Goal: Task Accomplishment & Management: Complete application form

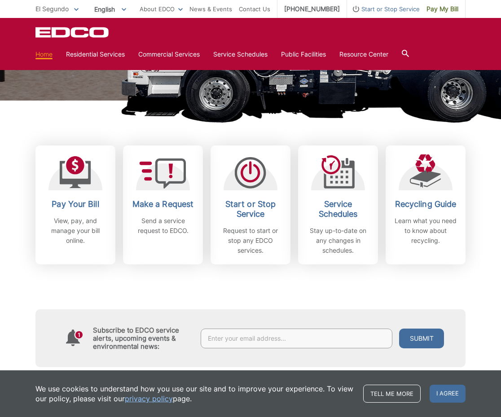
scroll to position [167, 0]
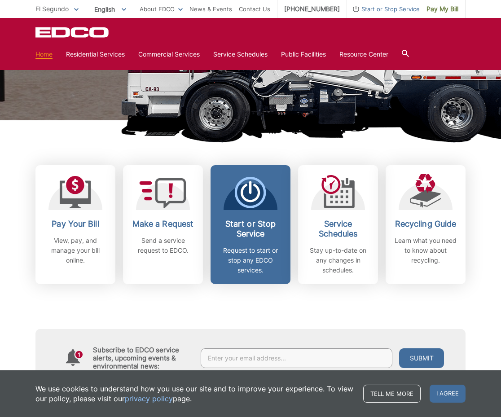
click at [258, 248] on p "Request to start or stop any EDCO services." at bounding box center [250, 261] width 66 height 30
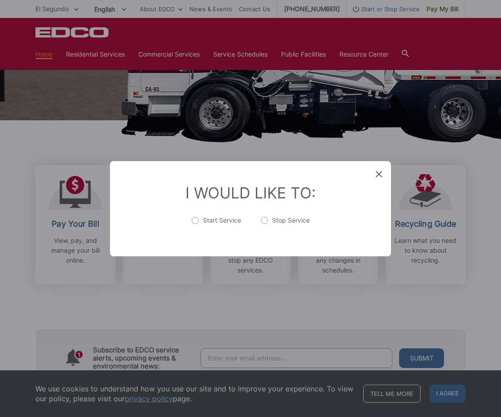
click at [263, 224] on label "Stop Service" at bounding box center [285, 225] width 49 height 18
radio input "true"
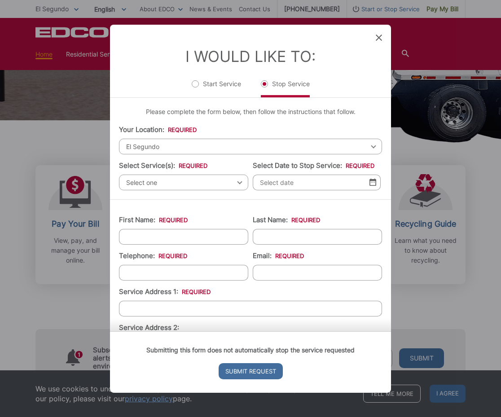
click at [187, 145] on span "El Segundo" at bounding box center [250, 146] width 263 height 16
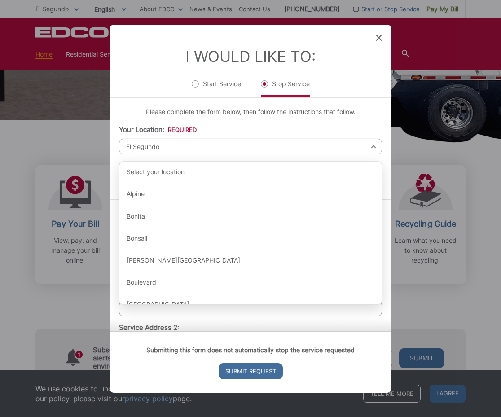
click at [135, 115] on p "Please complete the form below, then follow the instructions that follow." at bounding box center [250, 111] width 263 height 10
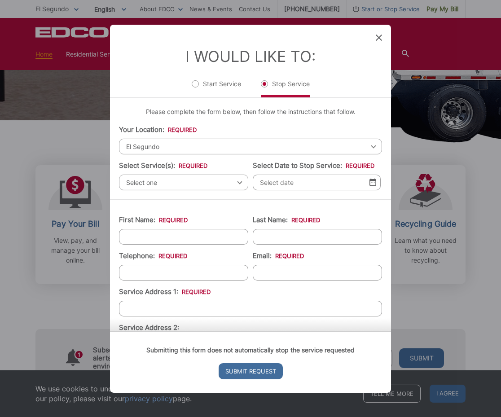
click at [153, 183] on span "Select one" at bounding box center [183, 182] width 129 height 16
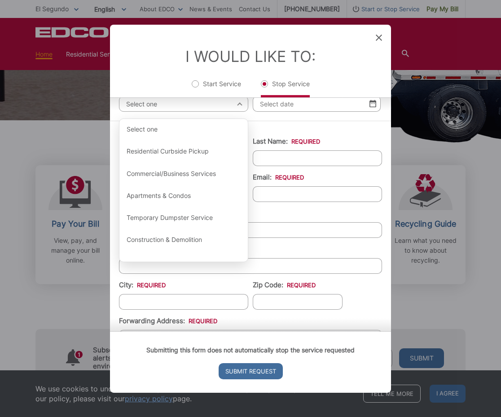
scroll to position [81, 0]
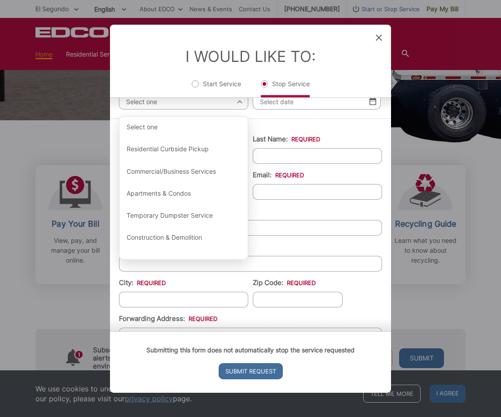
click at [362, 293] on ul "First Name: * Last Name: * Telephone: * Email: * Service Address 1: * Service A…" at bounding box center [250, 305] width 263 height 355
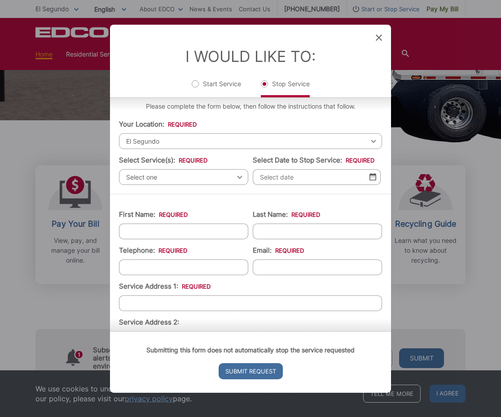
scroll to position [0, 0]
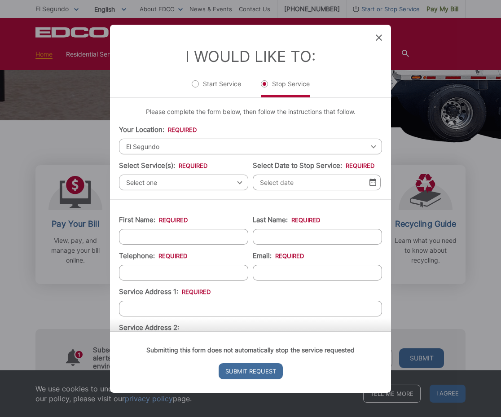
click at [242, 185] on span "Select one" at bounding box center [183, 182] width 129 height 16
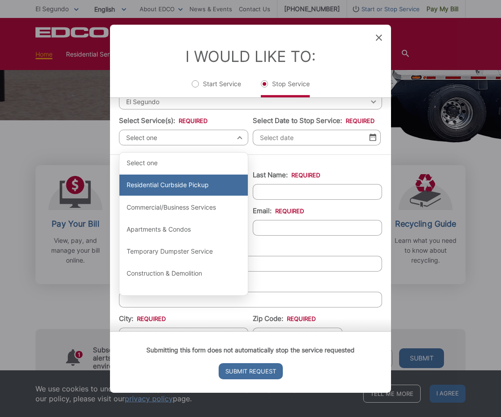
scroll to position [46, 0]
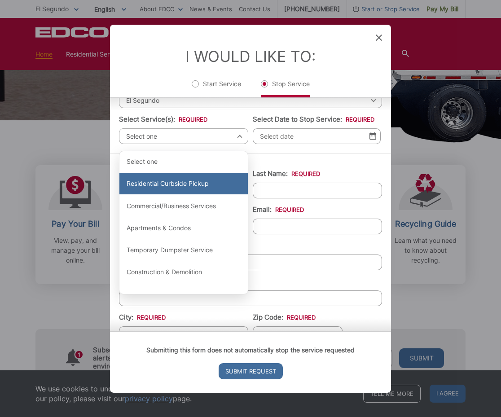
click at [181, 189] on div "Residential Curbside Pickup" at bounding box center [183, 184] width 128 height 22
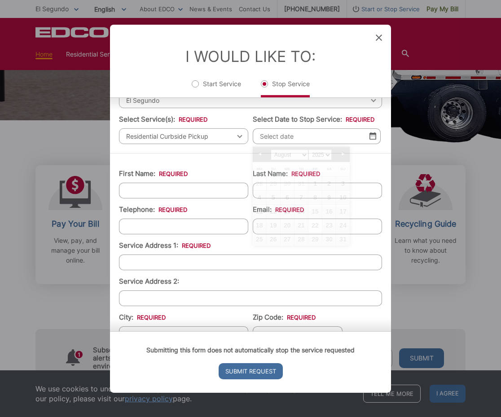
click at [283, 136] on input "Select Date to Stop Service: *" at bounding box center [317, 136] width 128 height 16
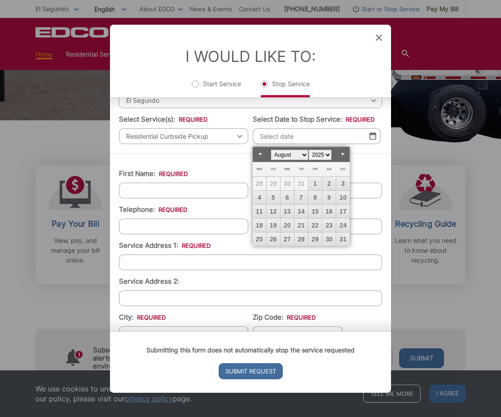
click at [301, 152] on select "January February March April May June July August September October November De…" at bounding box center [290, 155] width 38 height 11
click at [284, 182] on link "3" at bounding box center [287, 183] width 13 height 13
type input "[DATE]"
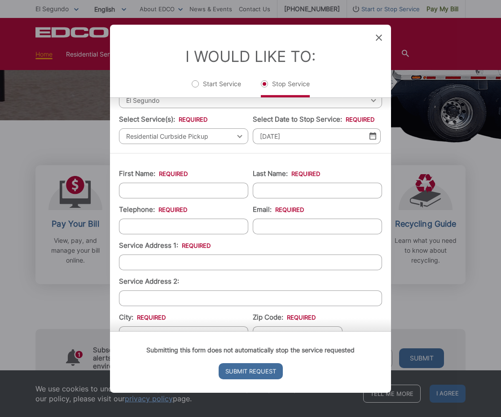
click at [193, 192] on input "First Name: *" at bounding box center [183, 190] width 129 height 16
type input "[PERSON_NAME]"
type input "Zmerzlikar"
click at [137, 233] on input "(___) ___-____" at bounding box center [183, 226] width 129 height 16
type input "[PHONE_NUMBER]"
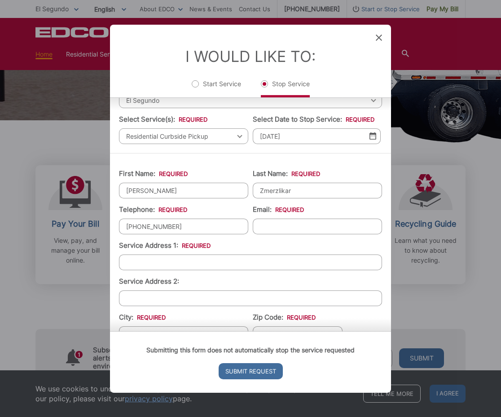
click at [265, 225] on input "Email: *" at bounding box center [317, 226] width 129 height 16
type input "[EMAIL_ADDRESS][DOMAIN_NAME]"
click at [215, 261] on input "Service Address 1: *" at bounding box center [250, 262] width 263 height 16
click at [146, 265] on input "[STREET_ADDRESS]" at bounding box center [250, 262] width 263 height 16
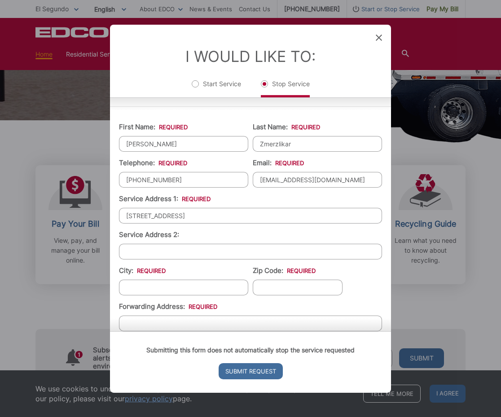
scroll to position [94, 0]
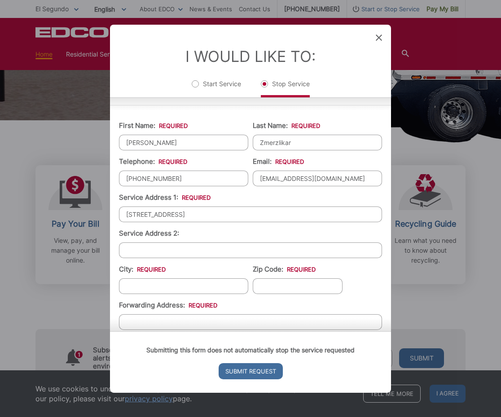
type input "[STREET_ADDRESS]"
click at [147, 292] on input "City: *" at bounding box center [183, 286] width 129 height 16
type input "El Segundo"
click at [273, 283] on input "Zip Code: *" at bounding box center [298, 286] width 90 height 16
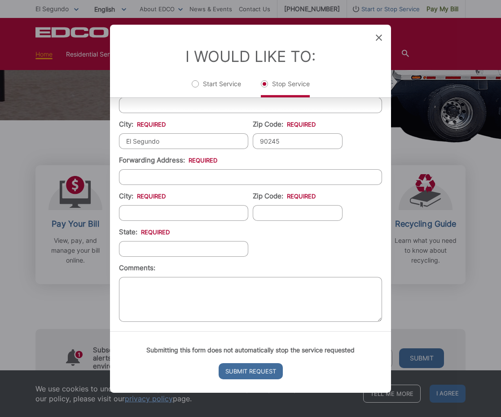
scroll to position [243, 0]
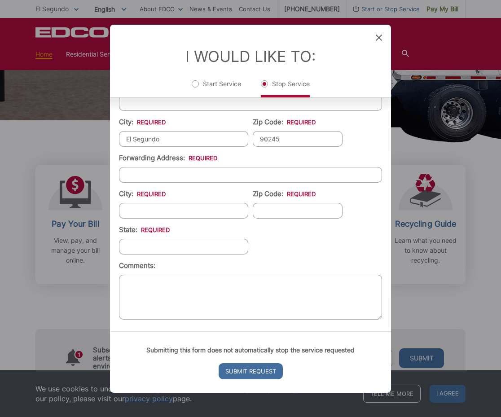
type input "90245"
click at [211, 171] on input "Forwarding Address: *" at bounding box center [250, 175] width 263 height 16
click at [188, 188] on ul "First Name: * [PERSON_NAME] Last Name: * [PERSON_NAME] Telephone: * [PHONE_NUMB…" at bounding box center [250, 144] width 263 height 355
click at [182, 208] on input "City: *" at bounding box center [183, 211] width 129 height 16
click at [182, 172] on input "Forwarding Address: *" at bounding box center [250, 175] width 263 height 16
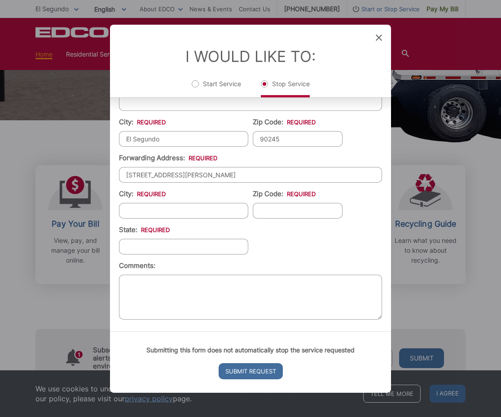
type input "[STREET_ADDRESS][PERSON_NAME]"
click at [162, 208] on input "City: *" at bounding box center [183, 211] width 129 height 16
type input "[GEOGRAPHIC_DATA]"
type input "9"
type input "81007"
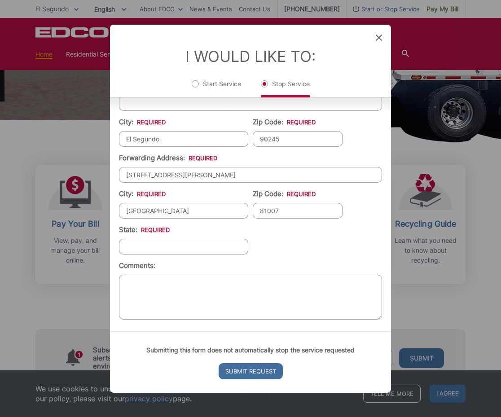
click at [137, 252] on input "State: *" at bounding box center [183, 247] width 129 height 16
type input "[US_STATE]"
click at [283, 255] on ul "First Name: * [PERSON_NAME] Last Name: * [PERSON_NAME] Telephone: * [PHONE_NUMB…" at bounding box center [250, 144] width 263 height 355
click at [324, 245] on ul "First Name: * [PERSON_NAME] Last Name: * [PERSON_NAME] Telephone: * [PHONE_NUMB…" at bounding box center [250, 144] width 263 height 355
click at [266, 371] on input "Submit Request" at bounding box center [251, 371] width 64 height 16
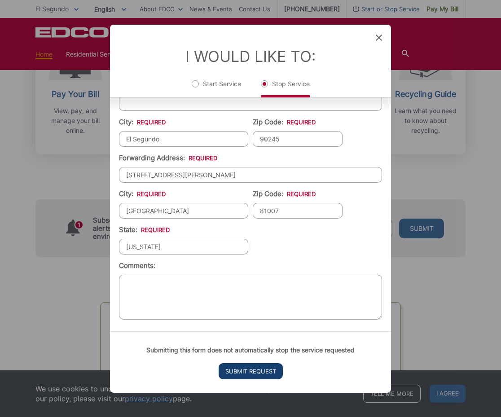
scroll to position [0, 0]
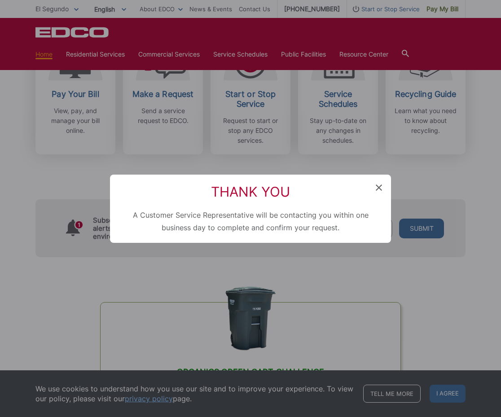
click at [377, 185] on icon at bounding box center [379, 188] width 6 height 6
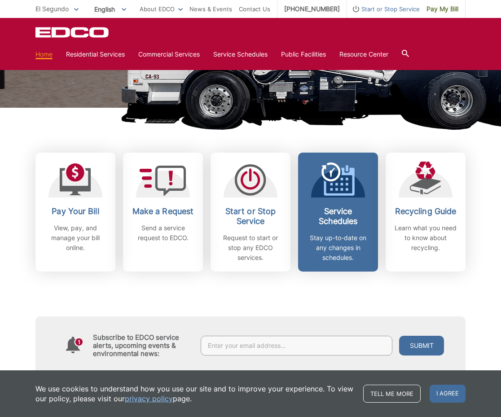
scroll to position [193, 0]
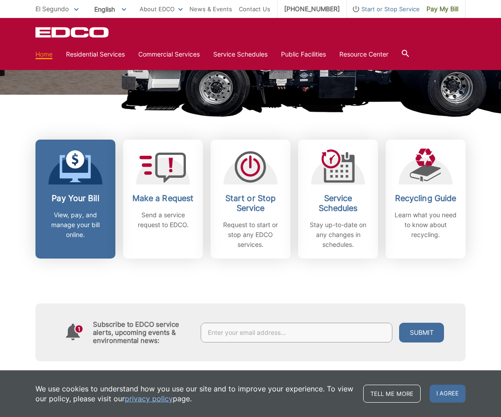
click at [84, 211] on p "View, pay, and manage your bill online." at bounding box center [75, 225] width 66 height 30
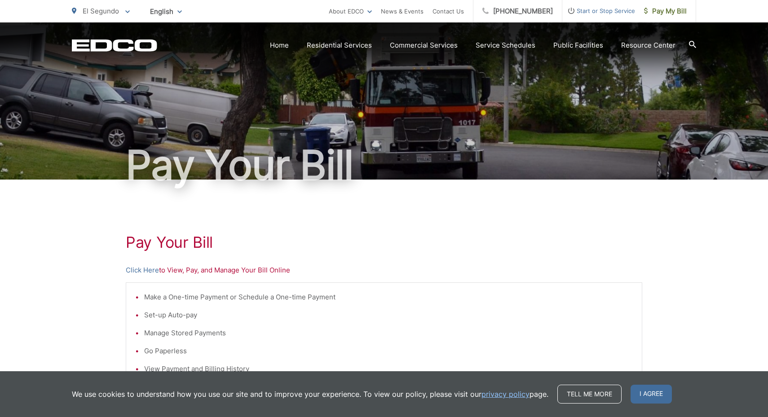
scroll to position [3, 0]
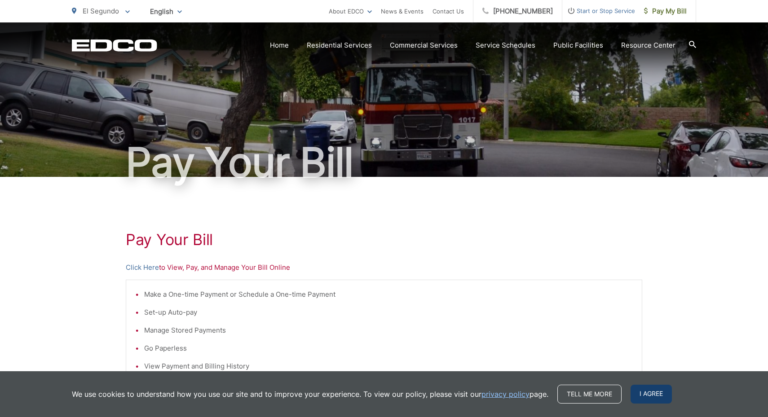
click at [501, 395] on span "I agree" at bounding box center [651, 394] width 41 height 19
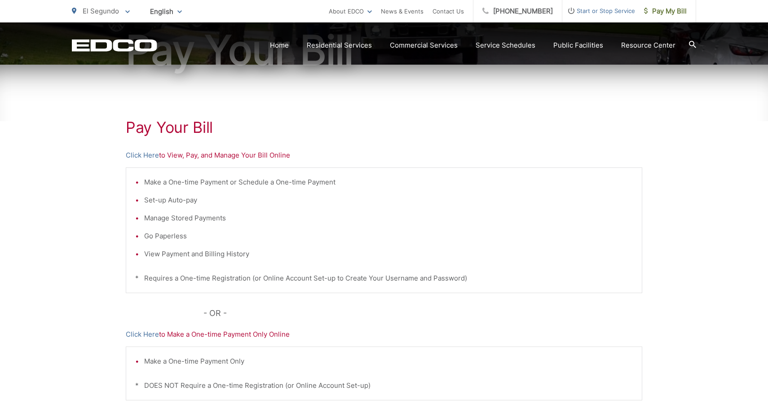
scroll to position [112, 0]
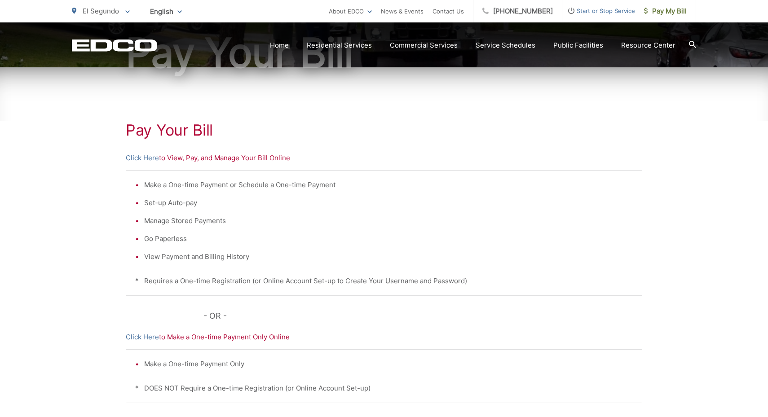
click at [216, 159] on p "Click Here to View, Pay, and Manage Your Bill Online" at bounding box center [384, 158] width 517 height 11
click at [194, 150] on div "Pay Your Bill Click Here to View, Pay, and Manage Your Bill Online Make a One-t…" at bounding box center [384, 268] width 517 height 403
click at [152, 155] on link "Click Here" at bounding box center [142, 158] width 33 height 11
